Goal: Task Accomplishment & Management: Complete application form

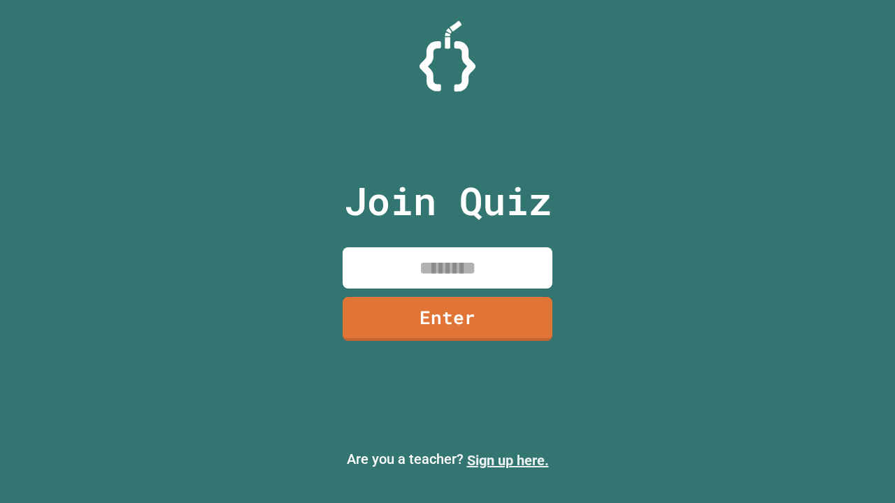
click at [507, 461] on link "Sign up here." at bounding box center [508, 460] width 82 height 17
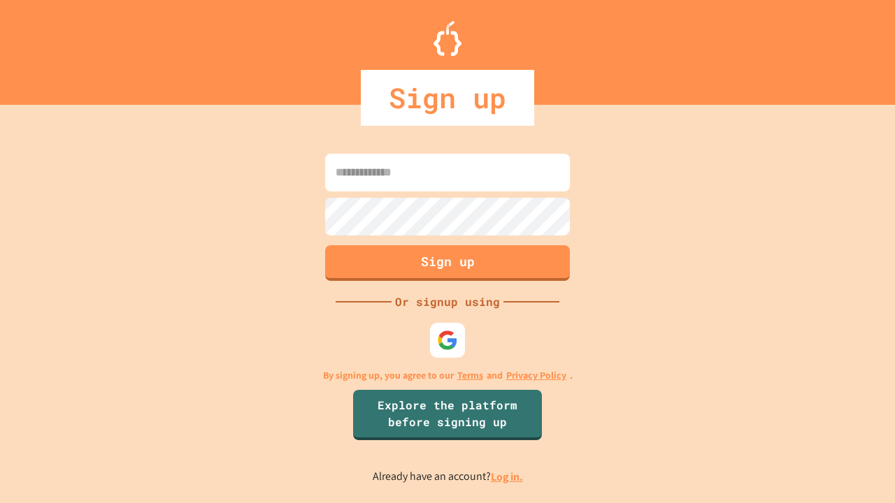
click at [507, 477] on link "Log in." at bounding box center [507, 477] width 32 height 15
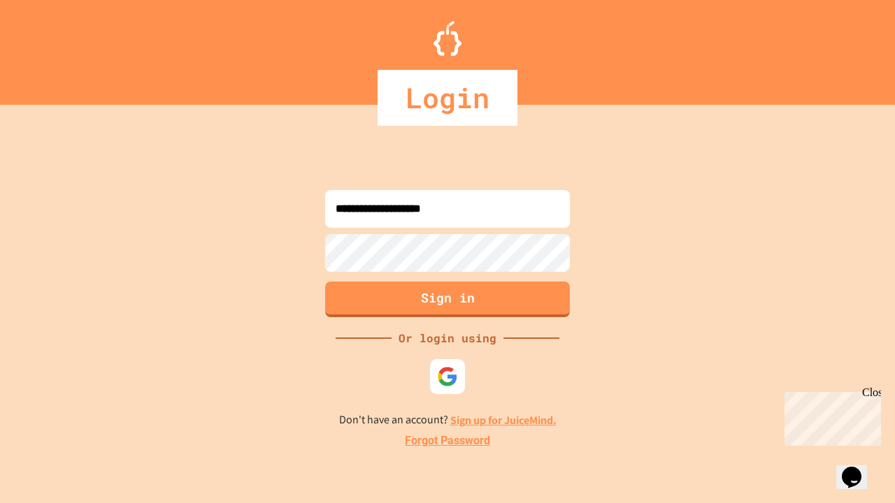
type input "**********"
